Goal: Transaction & Acquisition: Purchase product/service

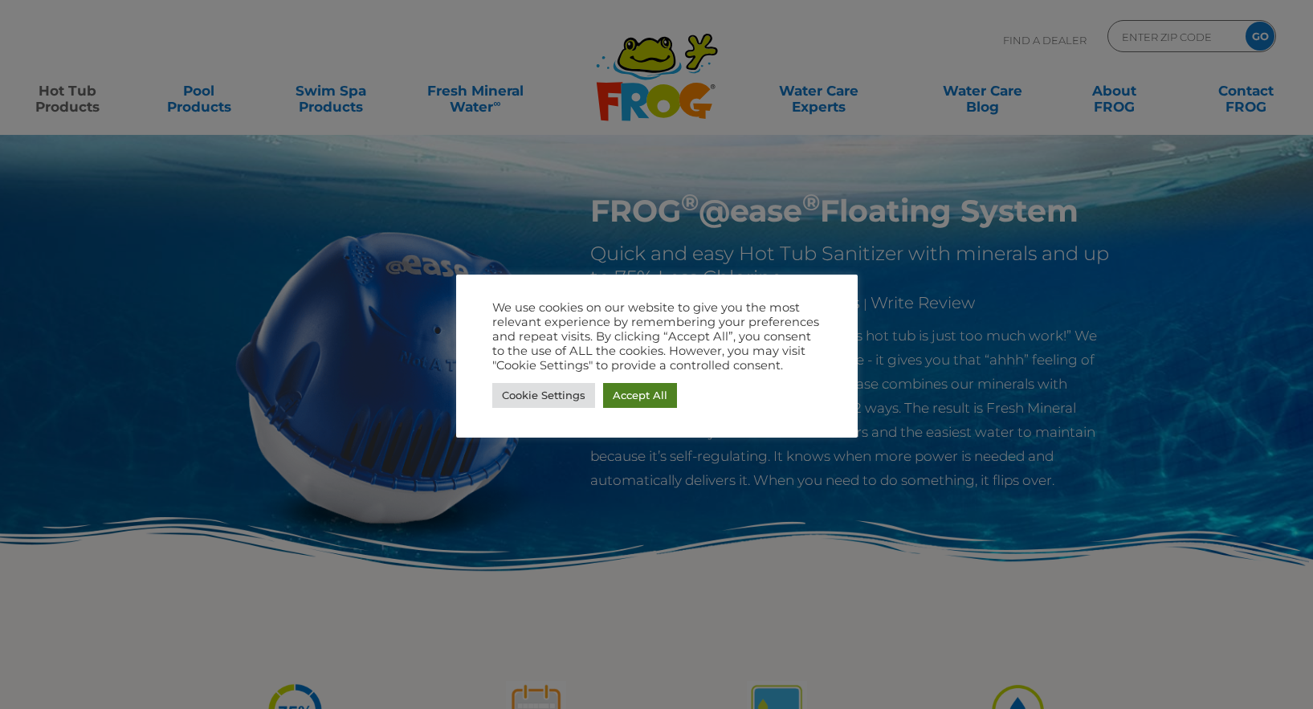
click at [639, 402] on link "Accept All" at bounding box center [640, 395] width 74 height 25
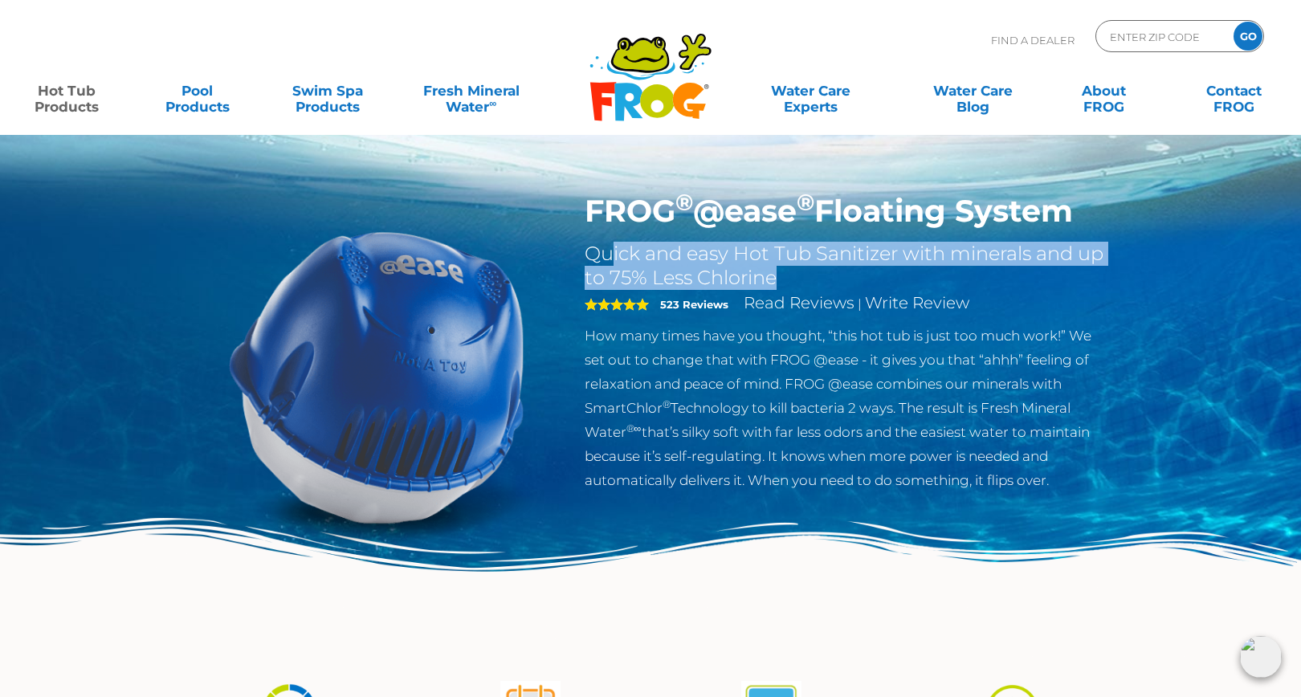
drag, startPoint x: 611, startPoint y: 256, endPoint x: 843, endPoint y: 276, distance: 233.8
click at [841, 276] on h2 "Quick and easy Hot Tub Sanitizer with minerals and up to 75% Less Chlorine" at bounding box center [847, 266] width 525 height 48
click at [846, 276] on h2 "Quick and easy Hot Tub Sanitizer with minerals and up to 75% Less Chlorine" at bounding box center [847, 266] width 525 height 48
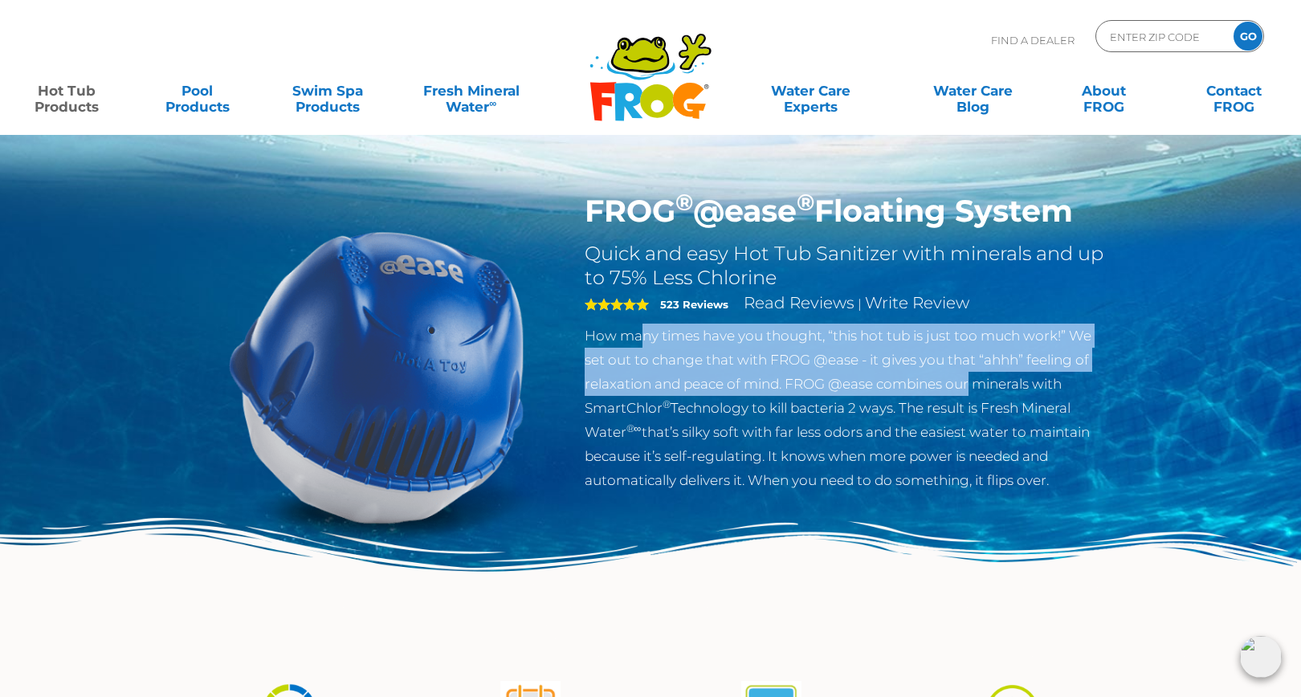
drag, startPoint x: 649, startPoint y: 333, endPoint x: 972, endPoint y: 383, distance: 326.7
click at [972, 383] on p "How many times have you thought, “this hot tub is just too much work!” We set o…" at bounding box center [847, 408] width 525 height 169
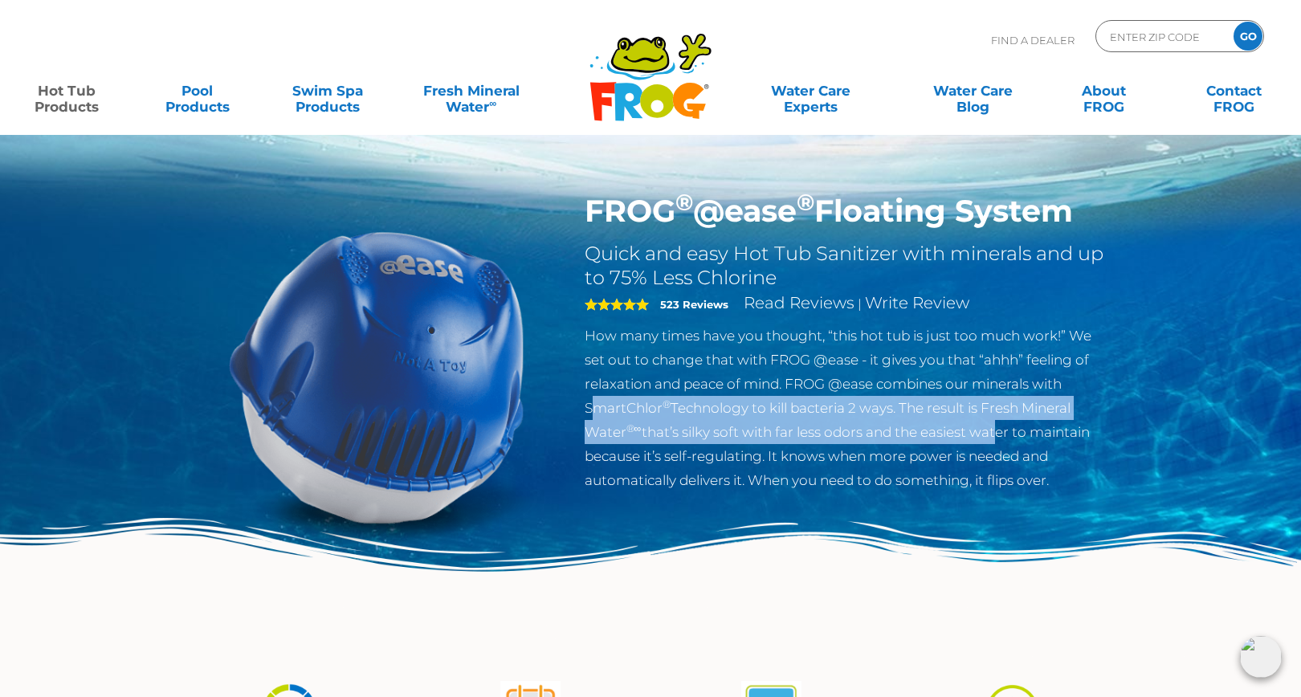
drag, startPoint x: 594, startPoint y: 406, endPoint x: 992, endPoint y: 422, distance: 398.8
click at [992, 422] on p "How many times have you thought, “this hot tub is just too much work!” We set o…" at bounding box center [847, 408] width 525 height 169
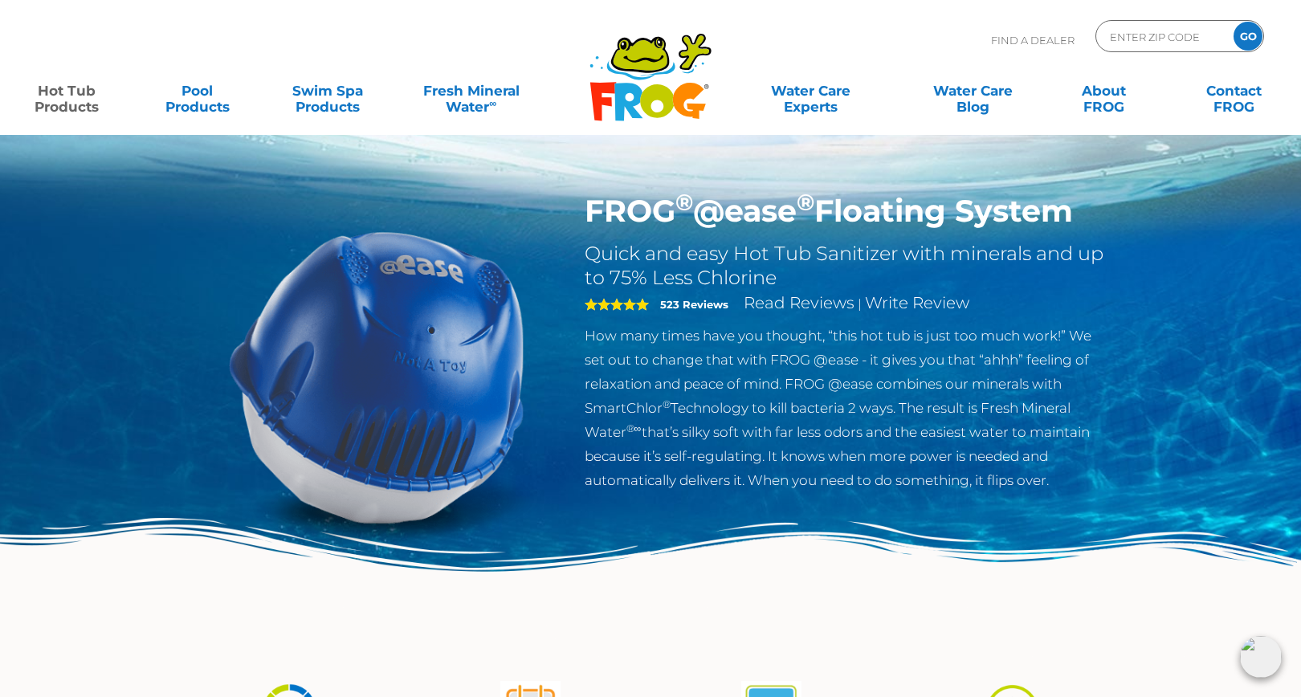
click at [989, 421] on p "How many times have you thought, “this hot tub is just too much work!” We set o…" at bounding box center [847, 408] width 525 height 169
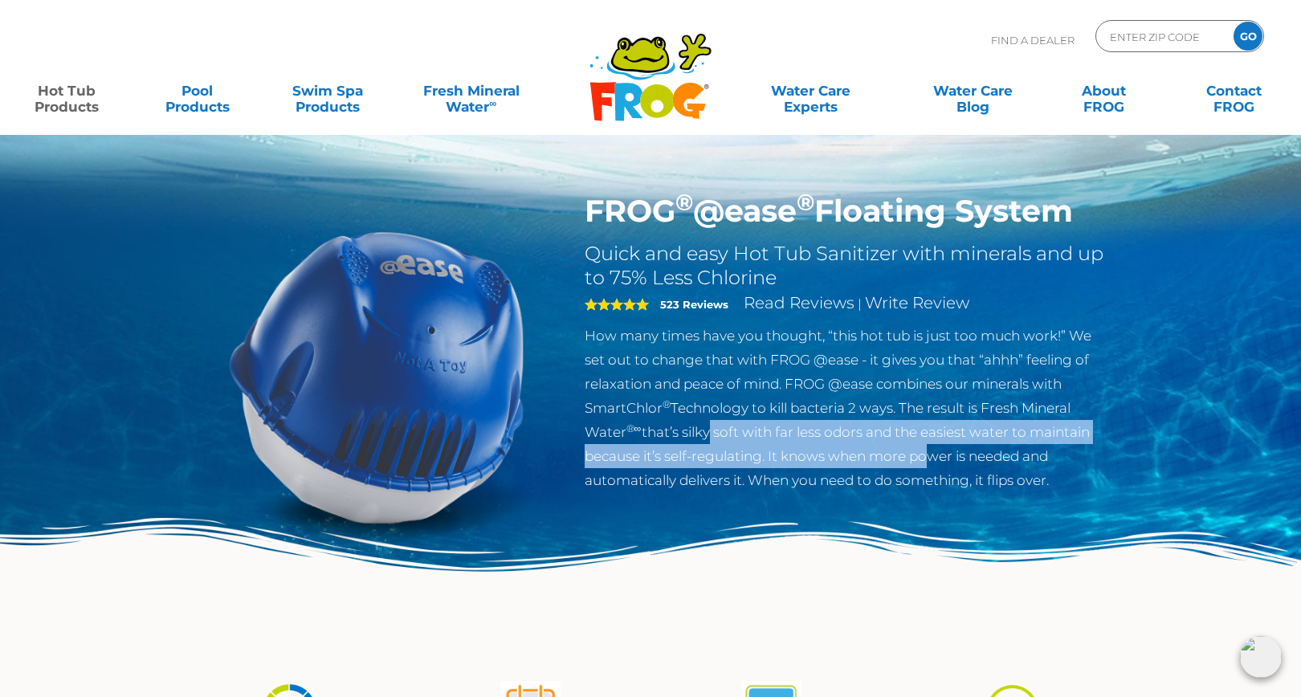
drag, startPoint x: 704, startPoint y: 428, endPoint x: 925, endPoint y: 457, distance: 222.0
click at [925, 457] on p "How many times have you thought, “this hot tub is just too much work!” We set o…" at bounding box center [847, 408] width 525 height 169
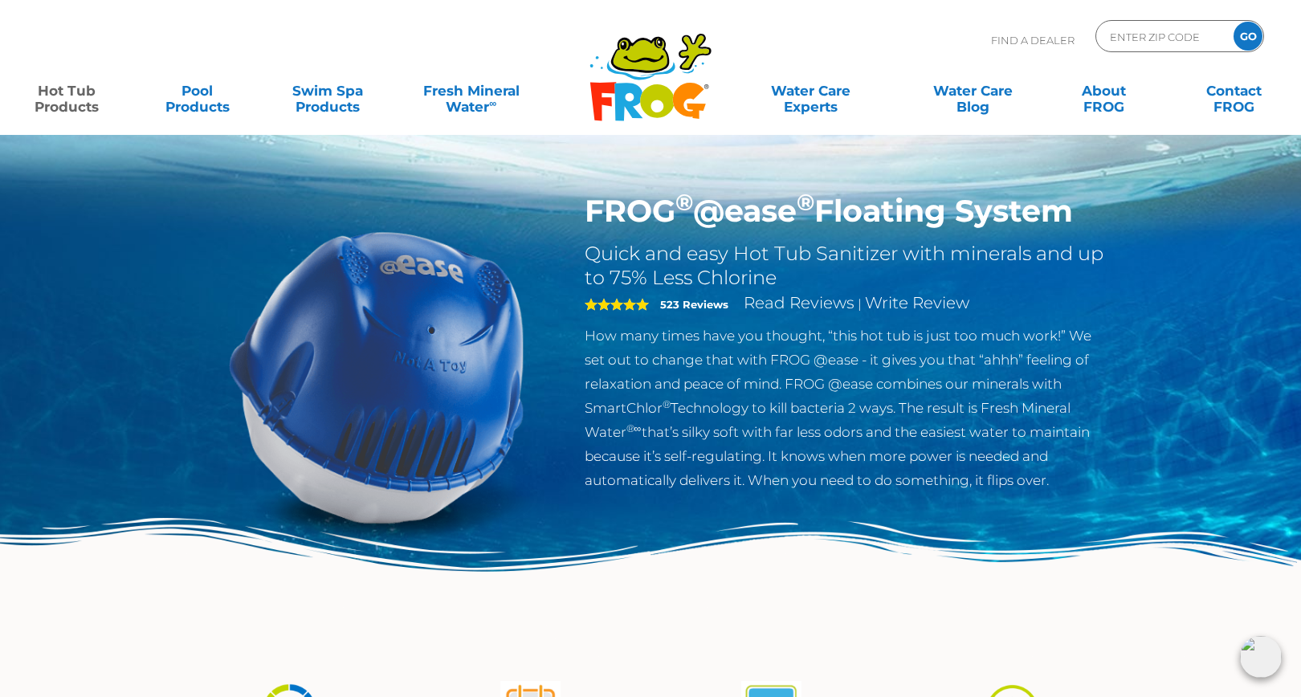
click at [926, 455] on p "How many times have you thought, “this hot tub is just too much work!” We set o…" at bounding box center [847, 408] width 525 height 169
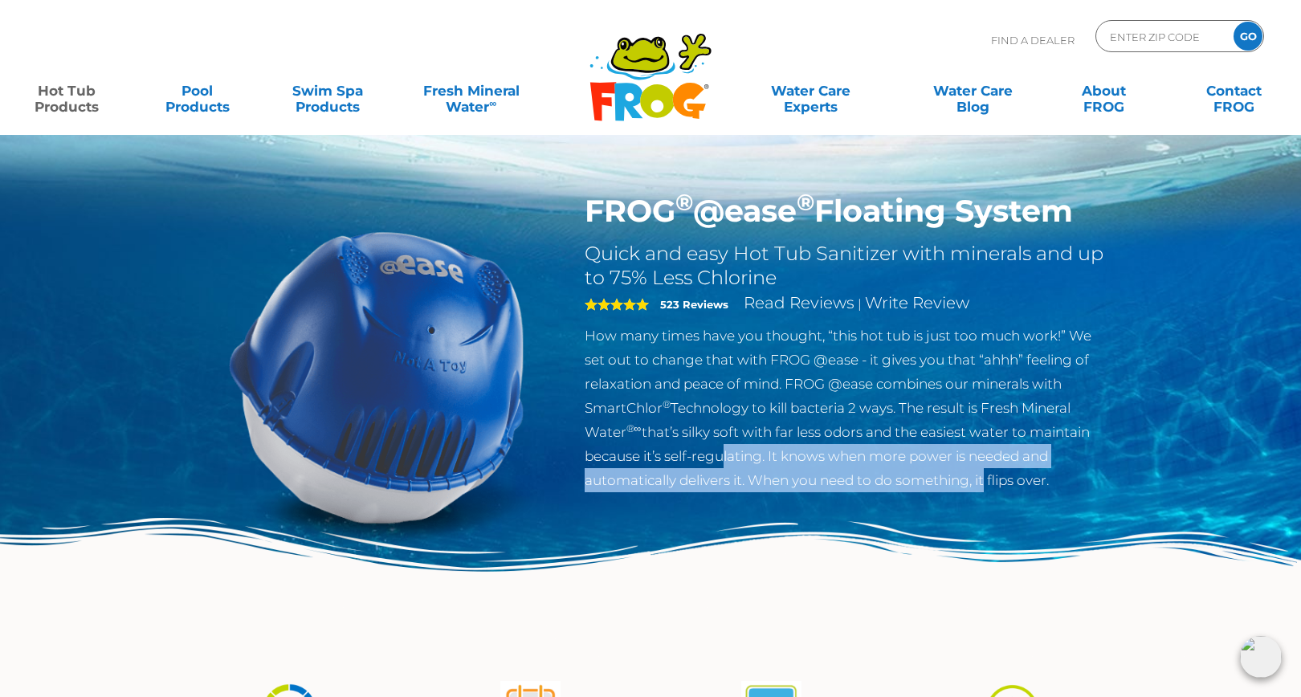
drag, startPoint x: 720, startPoint y: 456, endPoint x: 985, endPoint y: 476, distance: 265.8
click at [985, 476] on p "How many times have you thought, “this hot tub is just too much work!” We set o…" at bounding box center [847, 408] width 525 height 169
click at [886, 481] on p "How many times have you thought, “this hot tub is just too much work!” We set o…" at bounding box center [847, 408] width 525 height 169
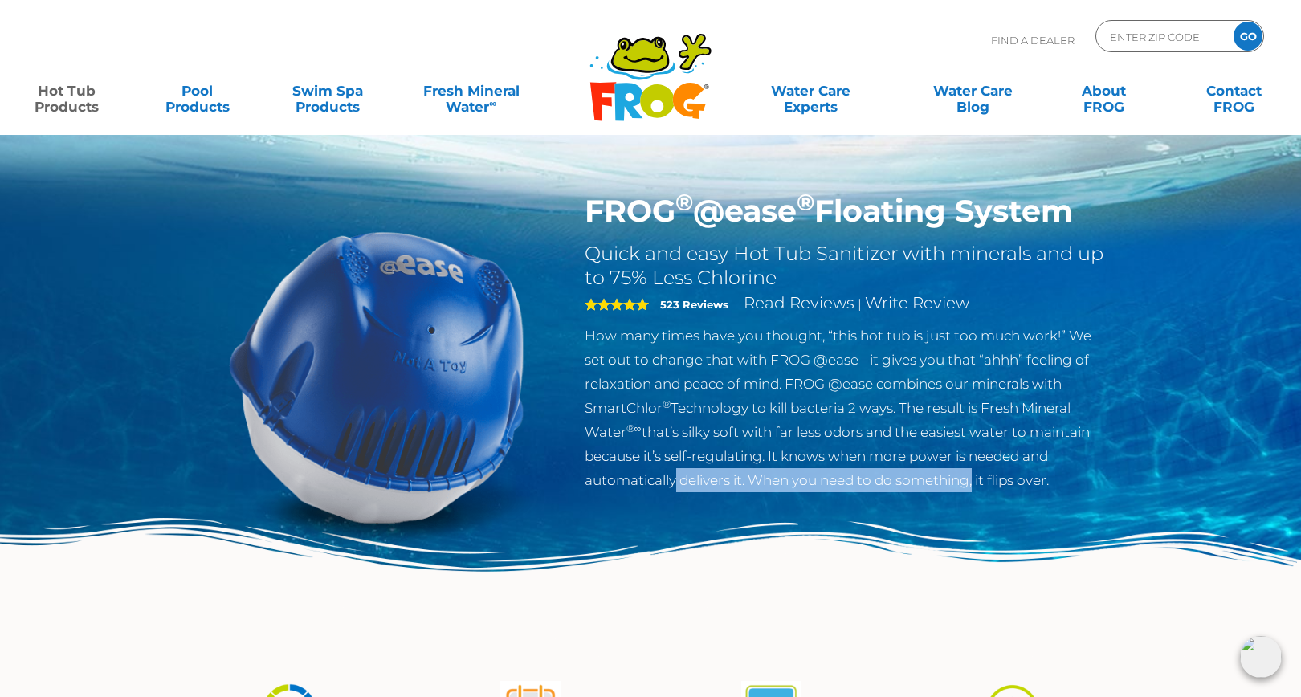
drag, startPoint x: 671, startPoint y: 484, endPoint x: 974, endPoint y: 484, distance: 302.8
click at [974, 484] on p "How many times have you thought, “this hot tub is just too much work!” We set o…" at bounding box center [847, 408] width 525 height 169
